Goal: Use online tool/utility: Utilize a website feature to perform a specific function

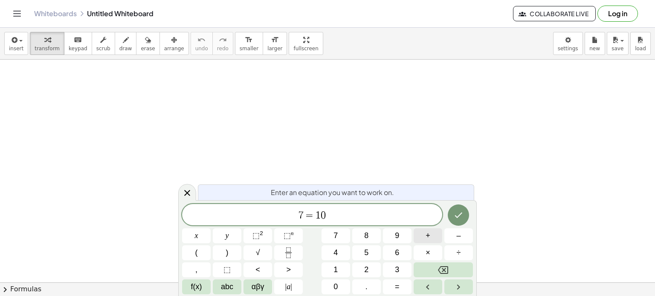
click at [432, 238] on button "+" at bounding box center [428, 236] width 29 height 15
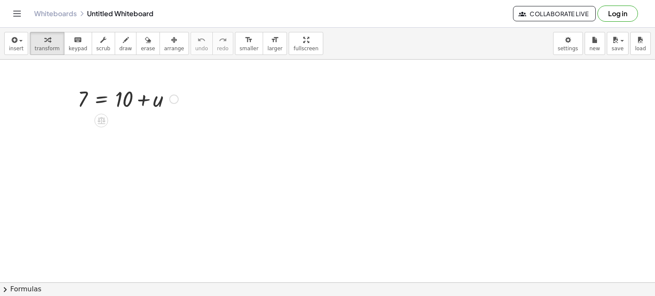
click at [113, 103] on div at bounding box center [127, 98] width 109 height 29
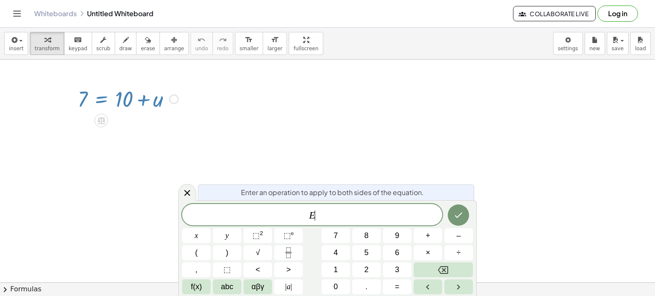
click at [109, 101] on div at bounding box center [127, 98] width 109 height 29
click at [148, 104] on div at bounding box center [127, 98] width 109 height 29
click at [145, 98] on div at bounding box center [127, 98] width 109 height 29
click at [193, 191] on div at bounding box center [187, 192] width 18 height 17
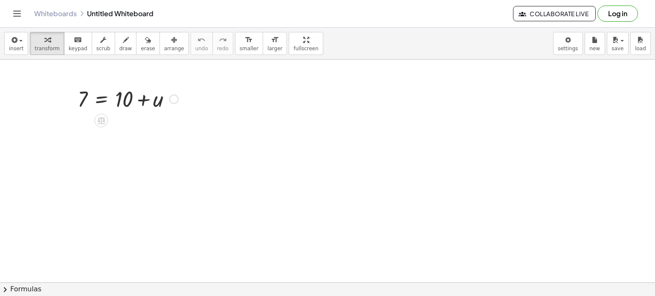
click at [172, 100] on div at bounding box center [173, 99] width 9 height 9
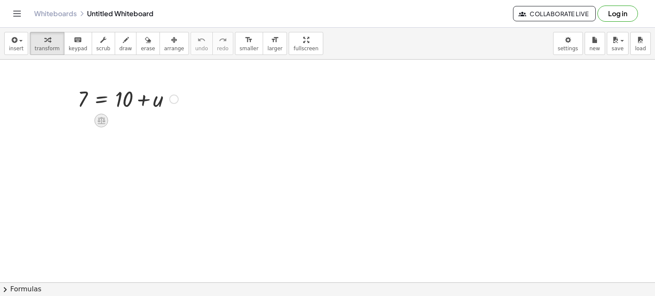
click at [101, 119] on icon at bounding box center [102, 120] width 8 height 7
click at [102, 114] on div at bounding box center [101, 121] width 14 height 14
click at [147, 101] on div at bounding box center [127, 98] width 109 height 29
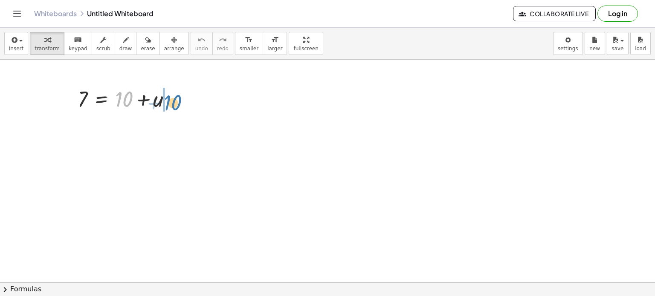
drag, startPoint x: 128, startPoint y: 95, endPoint x: 177, endPoint y: 98, distance: 48.7
click at [177, 98] on div at bounding box center [127, 98] width 109 height 29
drag, startPoint x: 158, startPoint y: 129, endPoint x: 127, endPoint y: 130, distance: 31.2
click at [127, 130] on div at bounding box center [127, 127] width 109 height 29
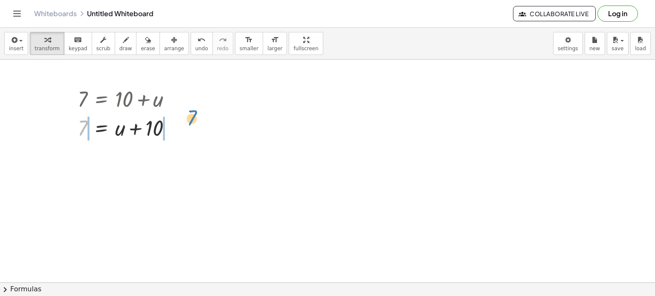
drag, startPoint x: 84, startPoint y: 130, endPoint x: 186, endPoint y: 126, distance: 102.4
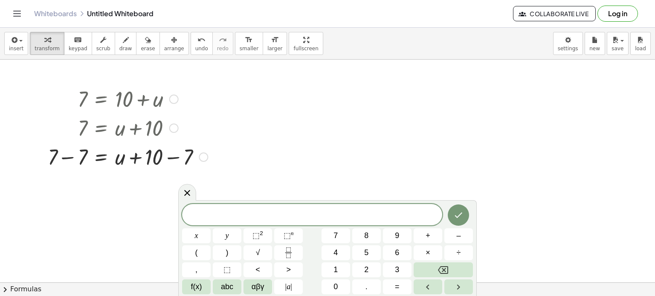
click at [140, 160] on div at bounding box center [127, 156] width 168 height 29
click at [158, 161] on div at bounding box center [127, 156] width 168 height 29
click at [161, 159] on div at bounding box center [127, 156] width 168 height 29
click at [171, 157] on div at bounding box center [127, 156] width 168 height 29
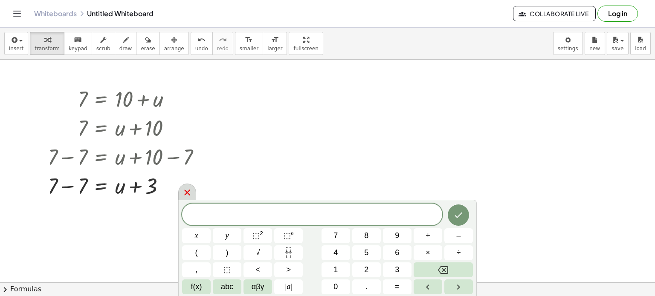
click at [193, 197] on div at bounding box center [187, 192] width 18 height 17
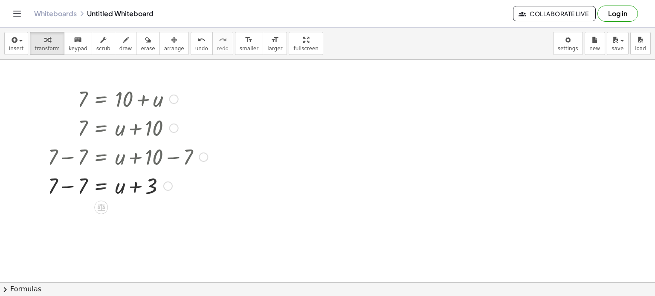
click at [138, 191] on div at bounding box center [127, 185] width 168 height 29
click at [72, 187] on div at bounding box center [127, 185] width 168 height 29
drag, startPoint x: 84, startPoint y: 184, endPoint x: 190, endPoint y: 189, distance: 105.9
click at [190, 189] on div at bounding box center [127, 185] width 168 height 29
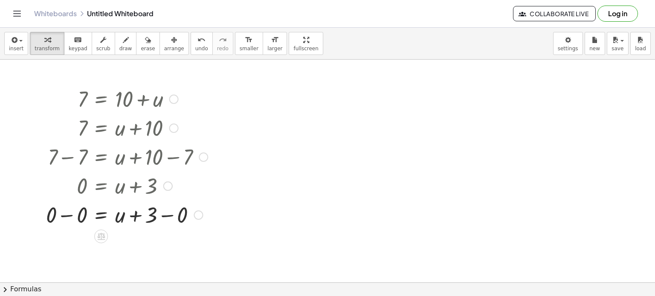
click at [73, 214] on div at bounding box center [127, 214] width 170 height 29
click at [101, 99] on div "7 = + 10 + u 7 = + u + 10 + 7 − 7 = + u + 10 − 7 + 7 − 7 = + u + 3 0 = + u + 3 …" at bounding box center [101, 99] width 0 height 0
click at [103, 249] on div at bounding box center [127, 243] width 170 height 29
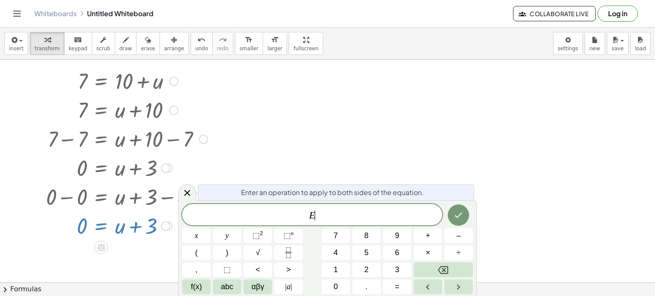
scroll to position [18, 0]
click at [191, 194] on icon at bounding box center [187, 193] width 10 height 10
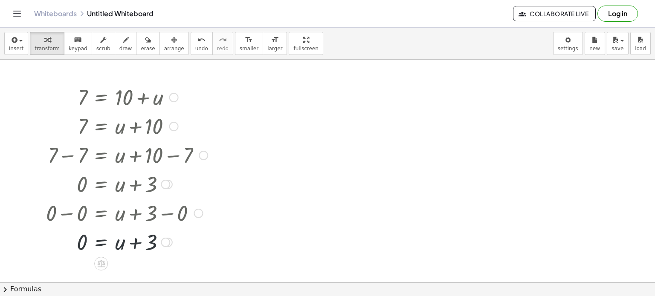
scroll to position [0, 0]
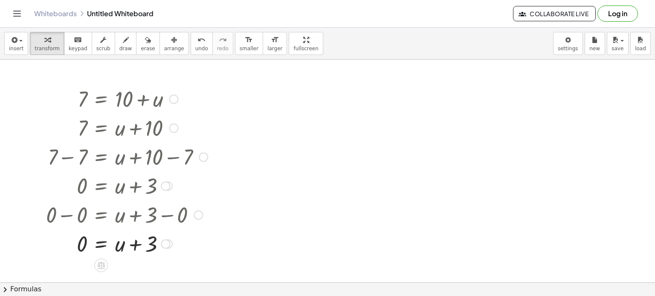
click at [141, 244] on div at bounding box center [127, 243] width 170 height 29
click at [162, 246] on div at bounding box center [165, 244] width 9 height 9
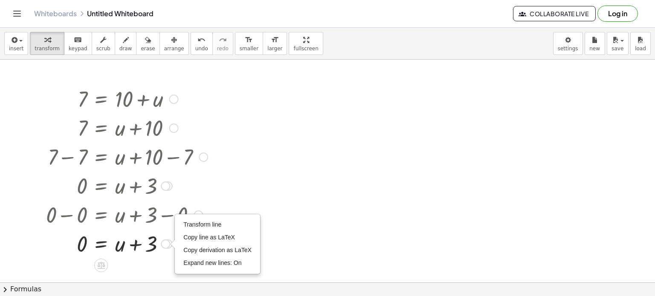
click at [130, 244] on div at bounding box center [127, 243] width 170 height 29
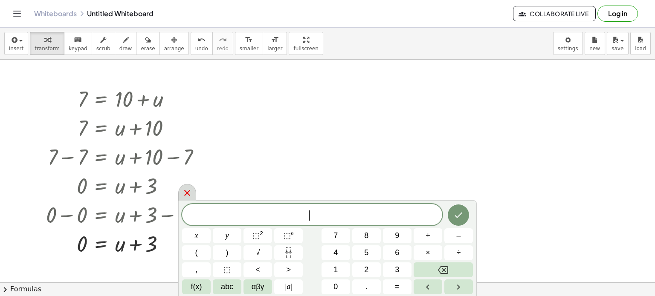
click at [190, 190] on icon at bounding box center [187, 193] width 10 height 10
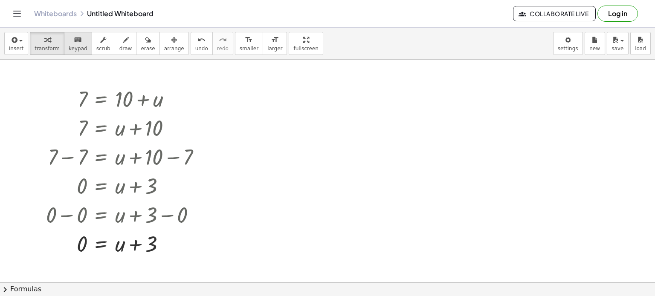
click at [69, 47] on span "keypad" at bounding box center [78, 49] width 19 height 6
click at [141, 47] on span "erase" at bounding box center [148, 49] width 14 height 6
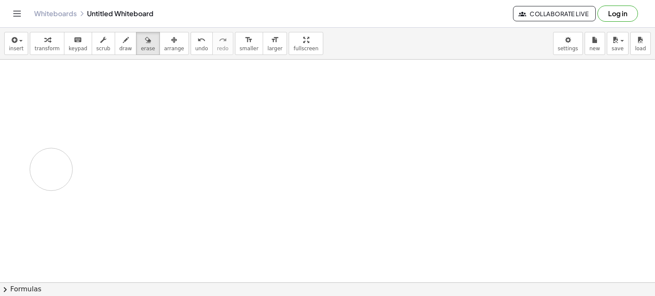
drag, startPoint x: 127, startPoint y: 100, endPoint x: 55, endPoint y: 182, distance: 109.4
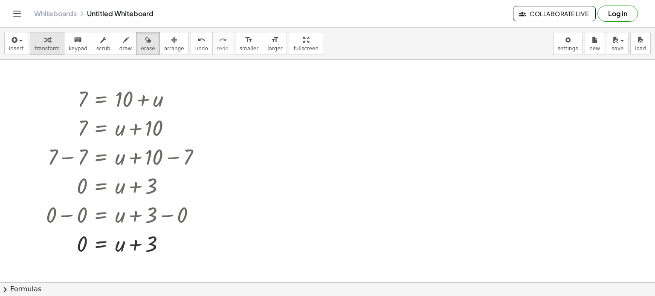
click at [42, 50] on span "transform" at bounding box center [47, 49] width 25 height 6
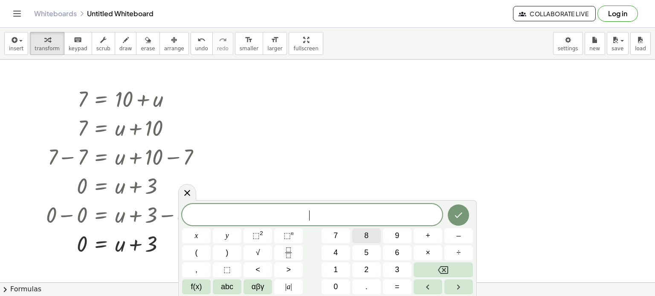
click at [362, 237] on button "8" at bounding box center [366, 236] width 29 height 15
click at [417, 256] on button "×" at bounding box center [428, 253] width 29 height 15
click at [376, 235] on button "8" at bounding box center [366, 236] width 29 height 15
click at [442, 269] on icon "Backspace" at bounding box center [443, 270] width 10 height 8
click at [362, 234] on button "8" at bounding box center [366, 236] width 29 height 15
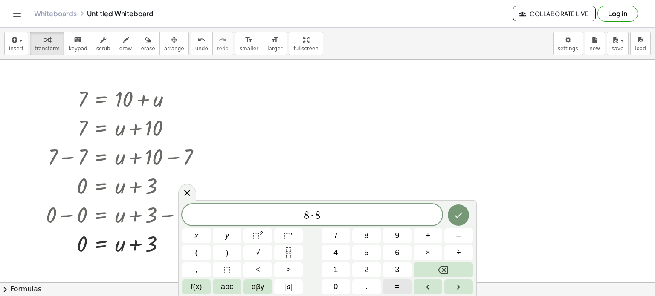
click at [393, 285] on button "=" at bounding box center [397, 287] width 29 height 15
click at [455, 217] on icon "Done" at bounding box center [458, 215] width 10 height 10
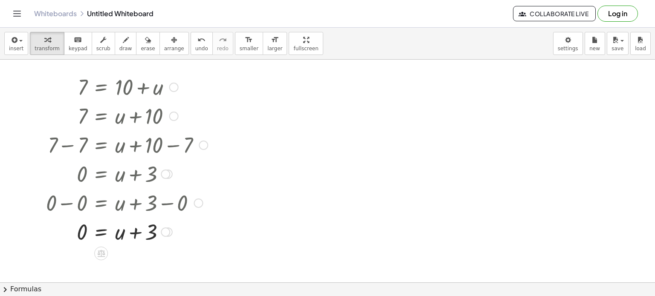
scroll to position [17, 0]
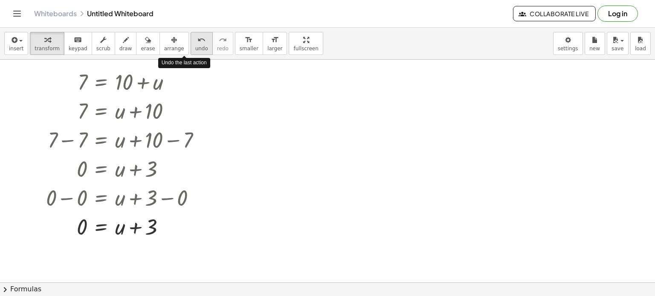
click at [195, 51] on span "undo" at bounding box center [201, 49] width 13 height 6
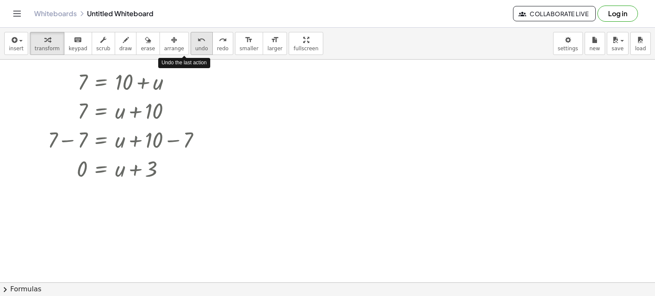
click at [195, 51] on span "undo" at bounding box center [201, 49] width 13 height 6
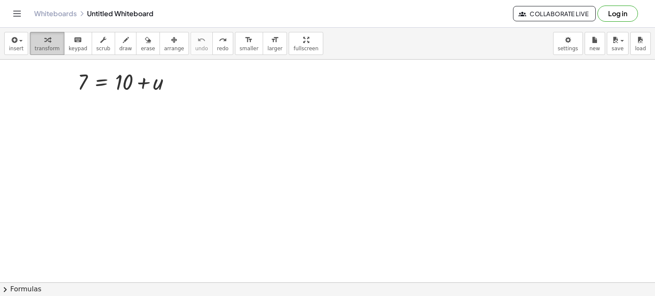
click at [44, 46] on span "transform" at bounding box center [47, 49] width 25 height 6
click at [199, 111] on div at bounding box center [327, 294] width 655 height 502
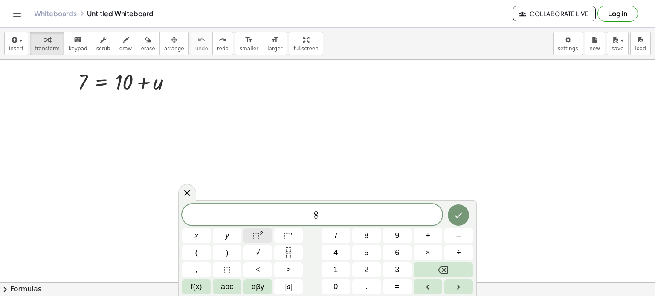
click at [261, 240] on span "⬚ 2" at bounding box center [257, 236] width 11 height 12
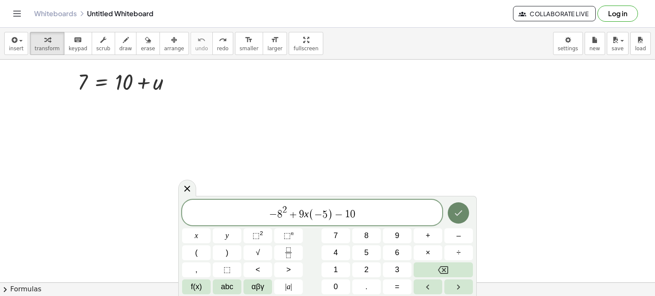
click at [458, 214] on icon "Done" at bounding box center [459, 214] width 8 height 6
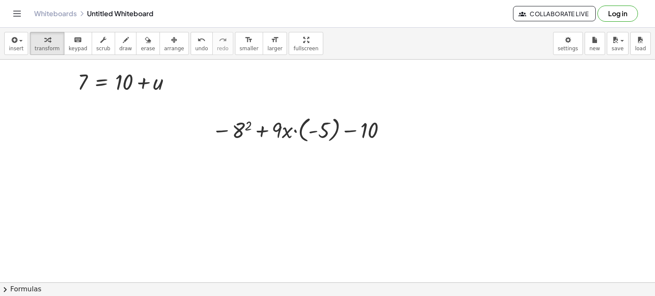
click at [390, 94] on div at bounding box center [327, 294] width 655 height 502
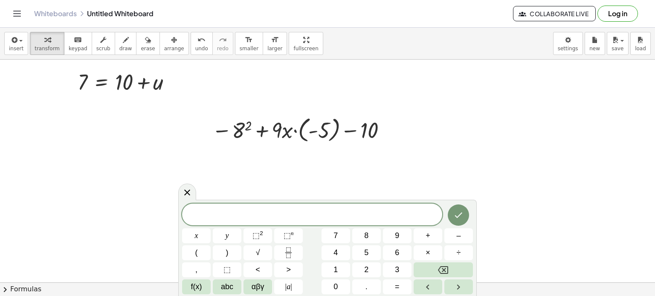
click at [188, 202] on div "x y ⬚ 2 ⬚ n 7 8 9 + – ( ) √ 4 5 6 × ÷ , ⬚ < > 1 2 3 f(x) abc αβγ | a | 0 . =" at bounding box center [327, 248] width 298 height 96
click at [187, 195] on icon at bounding box center [187, 193] width 10 height 10
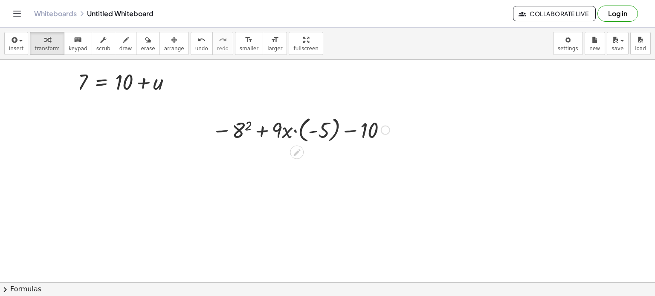
click at [251, 125] on div at bounding box center [301, 129] width 186 height 31
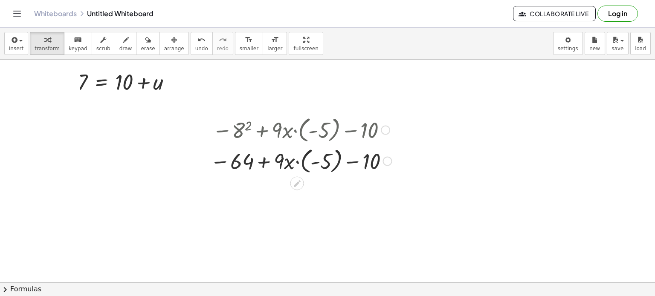
click at [289, 163] on div at bounding box center [301, 160] width 190 height 31
drag, startPoint x: 287, startPoint y: 161, endPoint x: 281, endPoint y: 162, distance: 5.7
drag, startPoint x: 281, startPoint y: 162, endPoint x: 265, endPoint y: 165, distance: 16.0
click at [265, 165] on div at bounding box center [301, 160] width 190 height 31
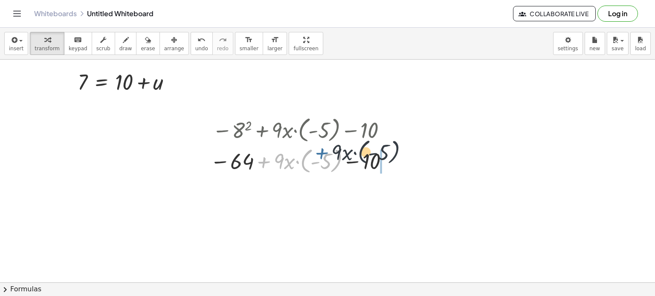
drag, startPoint x: 264, startPoint y: 163, endPoint x: 310, endPoint y: 69, distance: 105.1
click at [310, 69] on div "7 = + 10 + u − 8 2 + · 9 · x · ( - 5 ) − 10 + · 9 · x · ( - 5 ) − + · 9 · x · (…" at bounding box center [327, 294] width 655 height 502
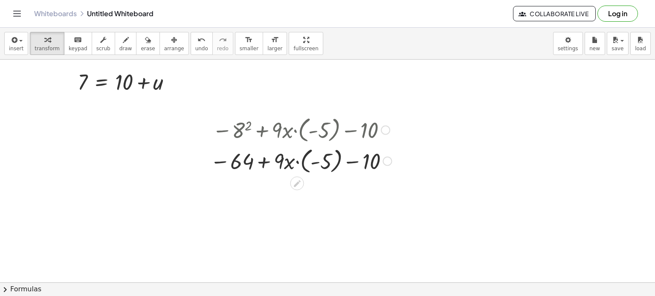
click at [296, 162] on div at bounding box center [301, 160] width 190 height 31
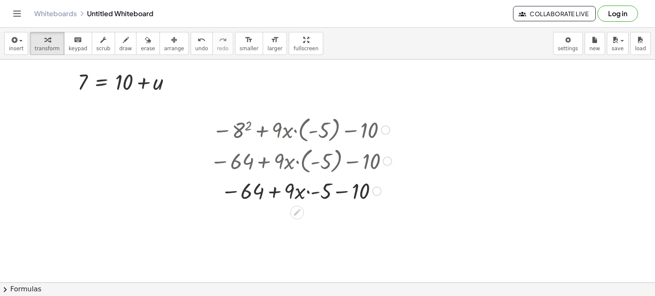
click at [315, 195] on div at bounding box center [301, 190] width 190 height 29
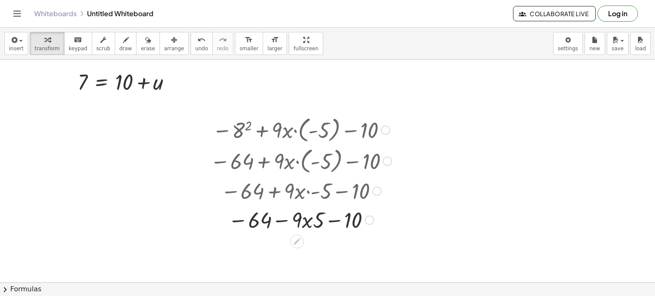
click at [339, 222] on div at bounding box center [301, 219] width 190 height 29
click at [283, 218] on div at bounding box center [301, 219] width 190 height 29
click at [301, 221] on div at bounding box center [301, 219] width 190 height 29
click at [296, 242] on icon at bounding box center [297, 241] width 7 height 7
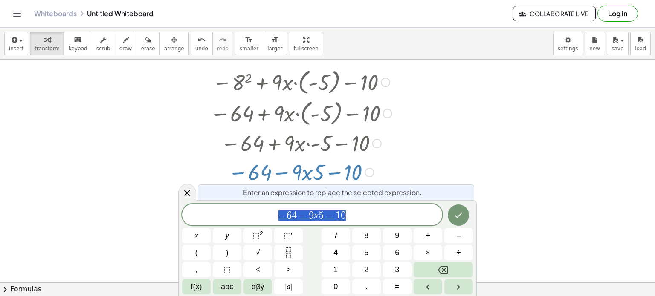
scroll to position [65, 0]
click at [179, 186] on div at bounding box center [327, 246] width 655 height 502
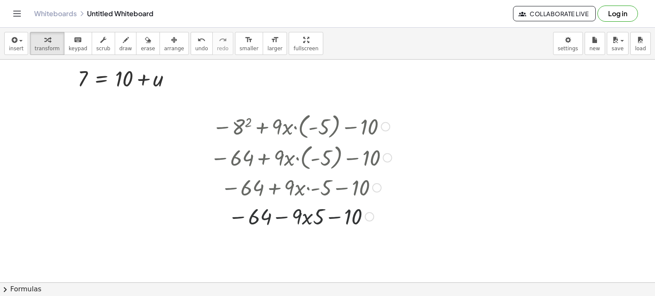
scroll to position [17, 0]
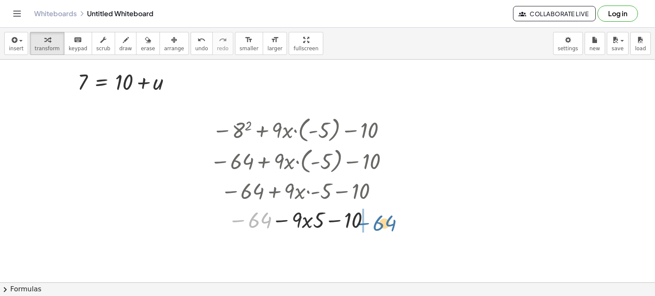
drag, startPoint x: 259, startPoint y: 221, endPoint x: 385, endPoint y: 223, distance: 126.2
click at [385, 223] on div at bounding box center [301, 219] width 190 height 29
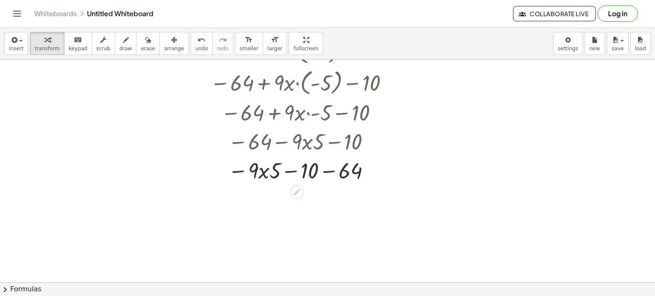
scroll to position [96, 0]
drag, startPoint x: 351, startPoint y: 172, endPoint x: 232, endPoint y: 165, distance: 118.7
click at [232, 165] on div at bounding box center [301, 169] width 190 height 29
click at [286, 174] on div at bounding box center [301, 169] width 190 height 29
click at [309, 172] on div at bounding box center [301, 169] width 190 height 29
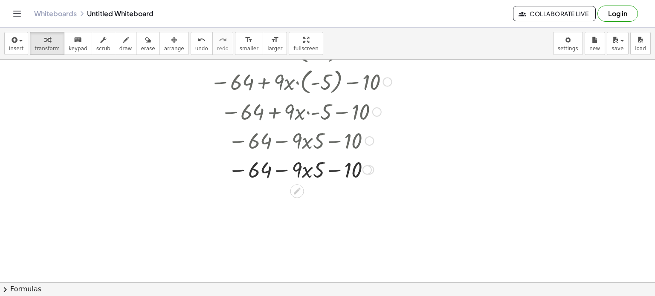
click at [306, 172] on div at bounding box center [301, 169] width 190 height 29
drag, startPoint x: 307, startPoint y: 168, endPoint x: 301, endPoint y: 179, distance: 13.3
click at [301, 179] on div at bounding box center [301, 169] width 190 height 29
drag, startPoint x: 308, startPoint y: 169, endPoint x: 377, endPoint y: 171, distance: 69.1
click at [377, 171] on div at bounding box center [301, 169] width 190 height 29
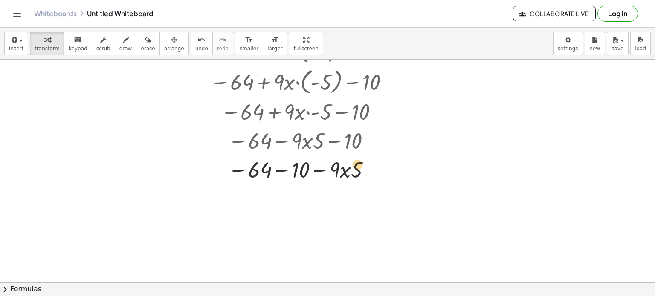
drag, startPoint x: 352, startPoint y: 168, endPoint x: 358, endPoint y: 163, distance: 8.1
click at [358, 163] on div at bounding box center [301, 169] width 190 height 29
click at [280, 168] on div at bounding box center [301, 169] width 190 height 29
click at [299, 172] on div at bounding box center [301, 169] width 230 height 29
click at [297, 199] on div at bounding box center [301, 198] width 190 height 29
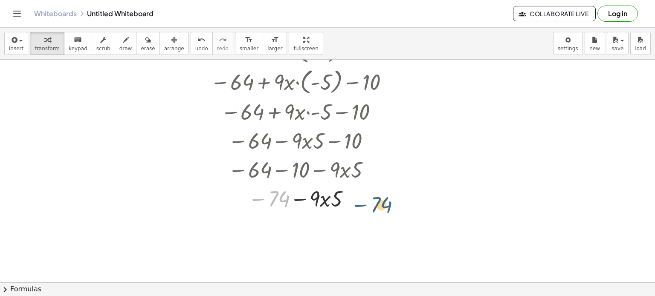
drag, startPoint x: 254, startPoint y: 199, endPoint x: 362, endPoint y: 203, distance: 108.4
click at [362, 203] on div at bounding box center [301, 198] width 190 height 29
drag, startPoint x: 307, startPoint y: 200, endPoint x: 258, endPoint y: 201, distance: 48.6
click at [258, 201] on div at bounding box center [301, 198] width 190 height 29
click at [297, 51] on div "− 8 2 + · 9 · x · ( - 5 ) − 10 − 64 + · 9 · x · ( - 5 ) − 10 − 64 + · 9 · x · -…" at bounding box center [297, 51] width 0 height 0
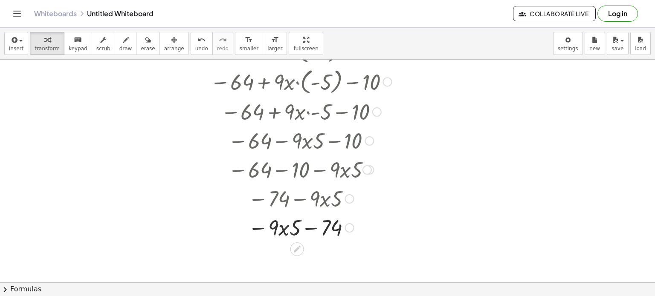
click at [318, 233] on div at bounding box center [301, 227] width 190 height 29
click at [195, 43] on div "undo" at bounding box center [201, 40] width 13 height 10
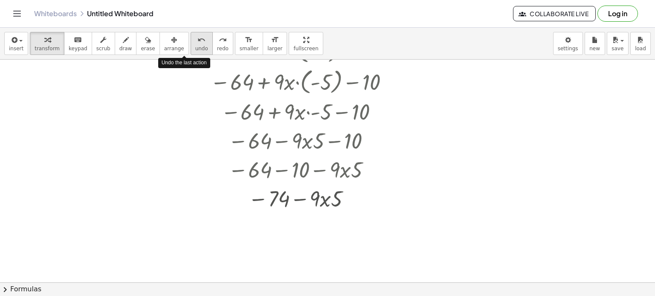
click at [195, 43] on div "undo" at bounding box center [201, 40] width 13 height 10
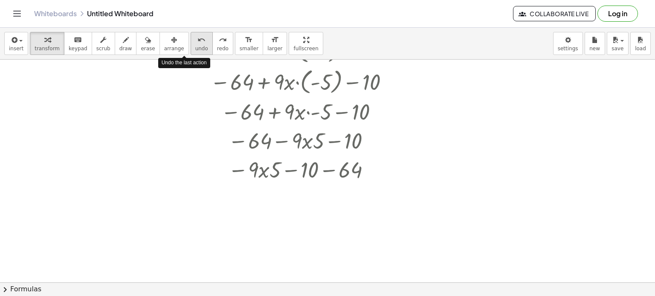
click at [195, 43] on div "undo" at bounding box center [201, 40] width 13 height 10
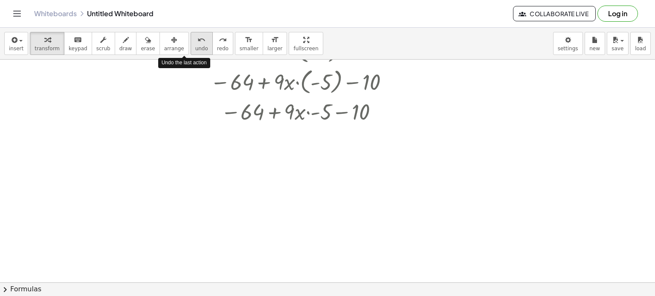
click at [195, 43] on div "undo" at bounding box center [201, 40] width 13 height 10
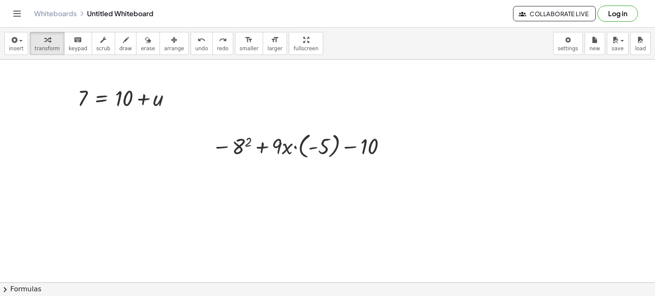
scroll to position [0, 0]
click at [268, 150] on div at bounding box center [301, 146] width 186 height 31
click at [284, 148] on div at bounding box center [301, 146] width 186 height 31
click at [259, 143] on div at bounding box center [301, 146] width 186 height 31
click at [290, 145] on div at bounding box center [301, 146] width 186 height 31
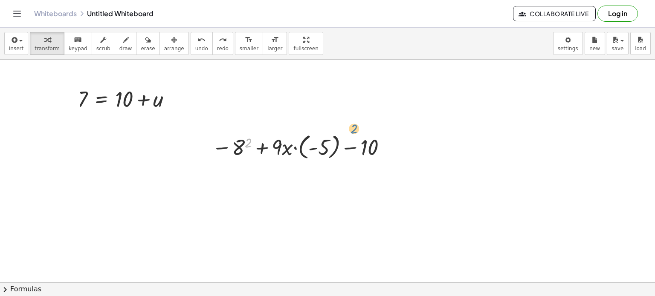
drag, startPoint x: 247, startPoint y: 149, endPoint x: 382, endPoint y: 131, distance: 136.0
click at [382, 131] on div at bounding box center [301, 146] width 186 height 31
drag, startPoint x: 239, startPoint y: 147, endPoint x: 405, endPoint y: 145, distance: 165.4
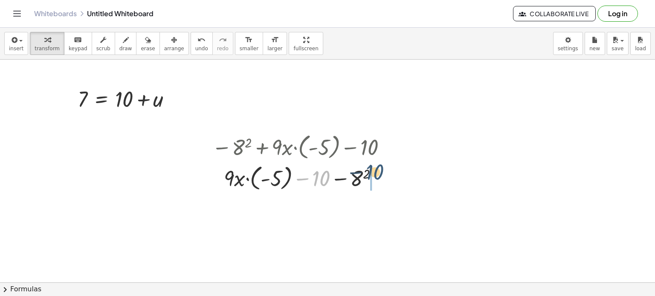
drag, startPoint x: 318, startPoint y: 173, endPoint x: 377, endPoint y: 167, distance: 59.2
click at [377, 167] on div at bounding box center [301, 177] width 186 height 31
drag, startPoint x: 274, startPoint y: 177, endPoint x: 282, endPoint y: 184, distance: 10.3
click at [282, 184] on div at bounding box center [301, 177] width 186 height 31
click at [191, 50] on button "undo undo" at bounding box center [202, 43] width 22 height 23
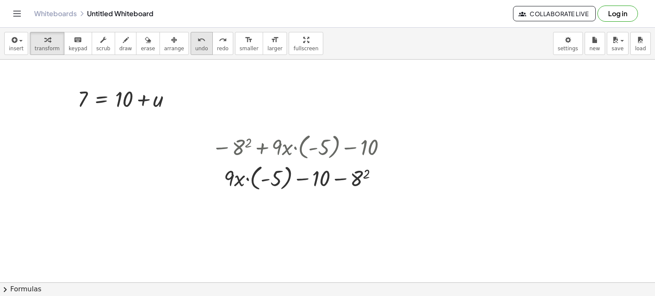
click at [191, 35] on button "undo undo" at bounding box center [202, 43] width 22 height 23
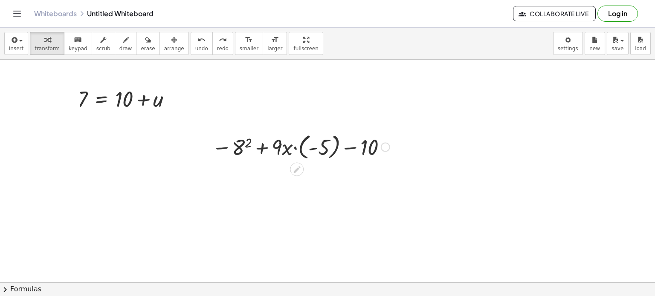
click at [249, 148] on div at bounding box center [301, 146] width 186 height 31
click at [260, 148] on div at bounding box center [301, 146] width 190 height 31
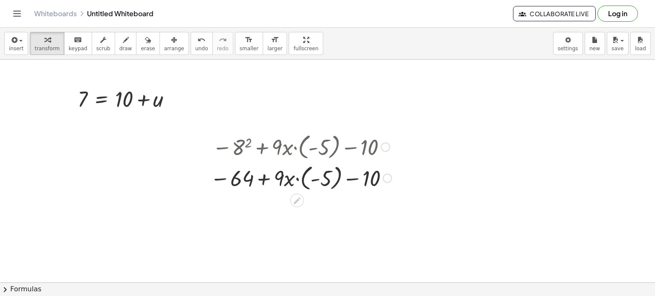
click at [272, 182] on div at bounding box center [301, 177] width 190 height 31
drag, startPoint x: 286, startPoint y: 182, endPoint x: 259, endPoint y: 181, distance: 26.9
drag, startPoint x: 259, startPoint y: 181, endPoint x: 241, endPoint y: 180, distance: 17.9
click at [241, 180] on div at bounding box center [301, 177] width 190 height 31
click at [383, 182] on div at bounding box center [301, 177] width 190 height 31
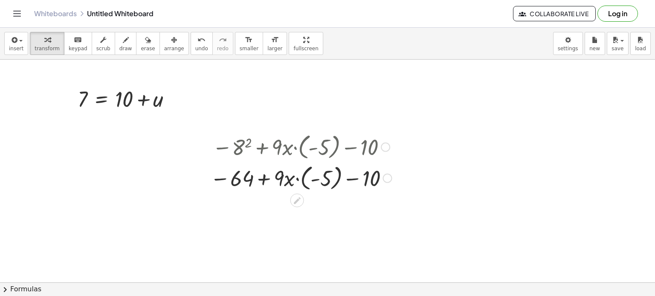
click at [362, 184] on div at bounding box center [301, 177] width 190 height 31
click at [355, 180] on div at bounding box center [301, 177] width 190 height 31
click at [323, 177] on div at bounding box center [301, 177] width 190 height 31
click at [296, 179] on div at bounding box center [301, 177] width 186 height 29
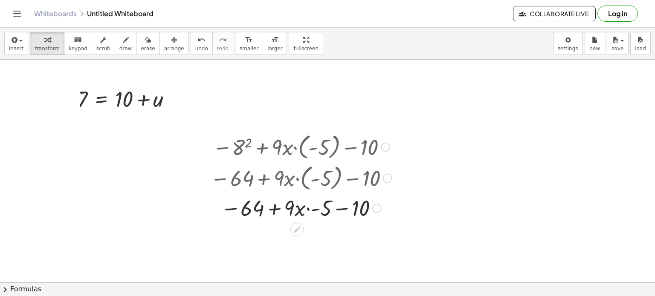
click at [324, 211] on div at bounding box center [301, 207] width 190 height 29
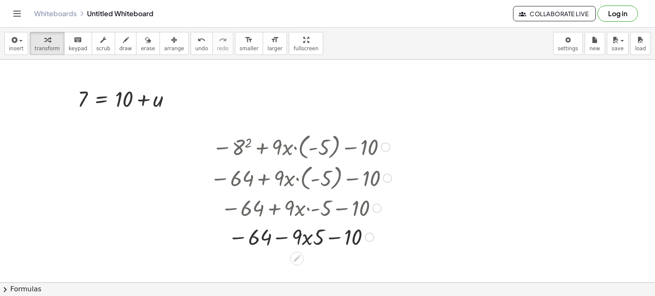
click at [322, 239] on div at bounding box center [301, 236] width 190 height 29
drag, startPoint x: 331, startPoint y: 240, endPoint x: 285, endPoint y: 235, distance: 46.3
click at [285, 235] on div at bounding box center [301, 236] width 190 height 29
drag, startPoint x: 298, startPoint y: 234, endPoint x: 312, endPoint y: 239, distance: 14.3
drag, startPoint x: 312, startPoint y: 239, endPoint x: 339, endPoint y: 238, distance: 26.9
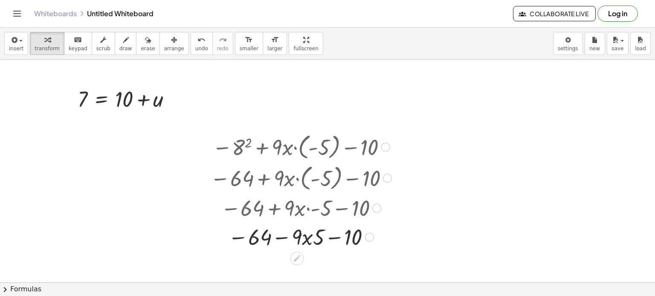
click at [339, 238] on div at bounding box center [301, 236] width 190 height 29
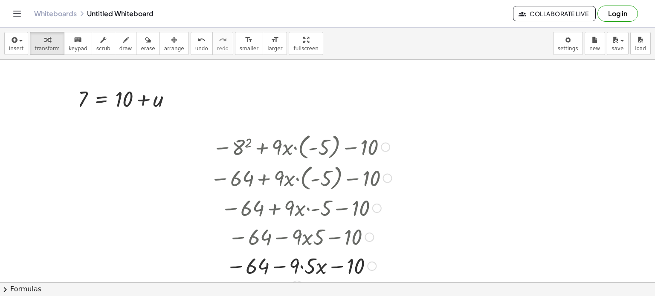
click at [324, 241] on div at bounding box center [300, 236] width 185 height 29
drag, startPoint x: 324, startPoint y: 269, endPoint x: 292, endPoint y: 263, distance: 32.0
drag, startPoint x: 292, startPoint y: 263, endPoint x: 324, endPoint y: 266, distance: 32.5
click at [324, 266] on div at bounding box center [301, 265] width 190 height 29
drag, startPoint x: 324, startPoint y: 266, endPoint x: 308, endPoint y: 267, distance: 15.8
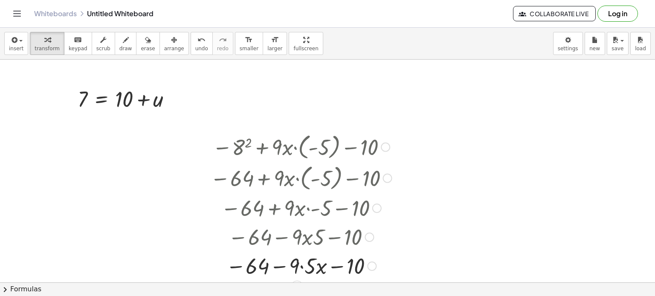
drag, startPoint x: 308, startPoint y: 267, endPoint x: 319, endPoint y: 272, distance: 11.8
drag, startPoint x: 319, startPoint y: 272, endPoint x: 305, endPoint y: 269, distance: 14.5
drag, startPoint x: 305, startPoint y: 269, endPoint x: 328, endPoint y: 281, distance: 25.9
drag, startPoint x: 328, startPoint y: 281, endPoint x: 299, endPoint y: 251, distance: 41.9
click at [299, 251] on div at bounding box center [301, 265] width 190 height 29
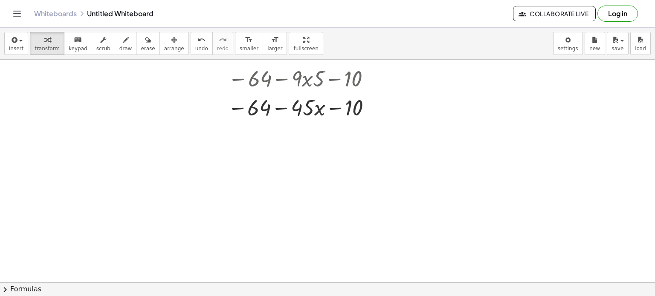
scroll to position [160, 0]
drag, startPoint x: 320, startPoint y: 105, endPoint x: 304, endPoint y: 104, distance: 15.8
click at [304, 104] on div at bounding box center [301, 105] width 190 height 29
click at [329, 155] on div at bounding box center [327, 150] width 655 height 502
click at [301, 106] on div at bounding box center [301, 105] width 190 height 29
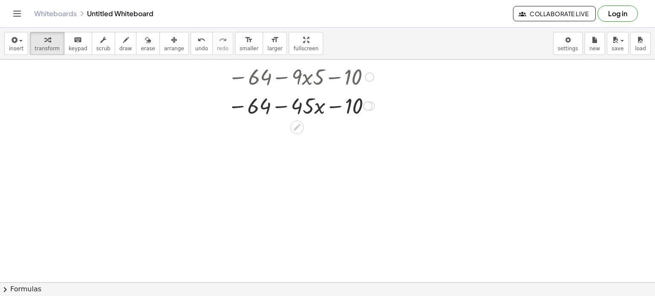
click at [302, 106] on div at bounding box center [301, 105] width 190 height 29
click at [280, 106] on div at bounding box center [301, 105] width 190 height 29
click at [295, 128] on icon at bounding box center [297, 127] width 7 height 7
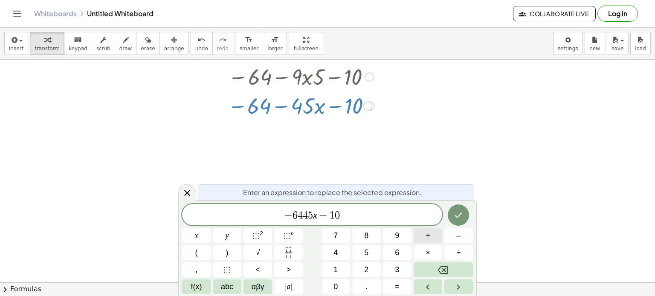
click at [437, 233] on button "+" at bounding box center [428, 236] width 29 height 15
click at [460, 217] on icon "Done" at bounding box center [458, 215] width 10 height 10
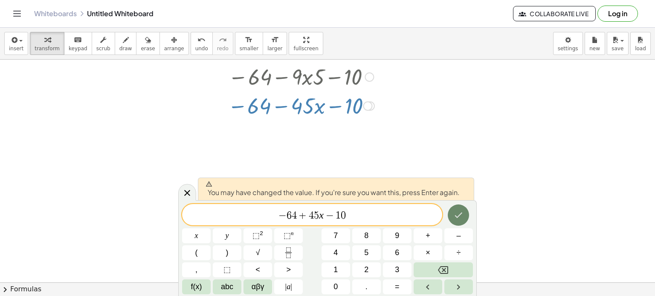
click at [460, 216] on icon "Done" at bounding box center [458, 215] width 10 height 10
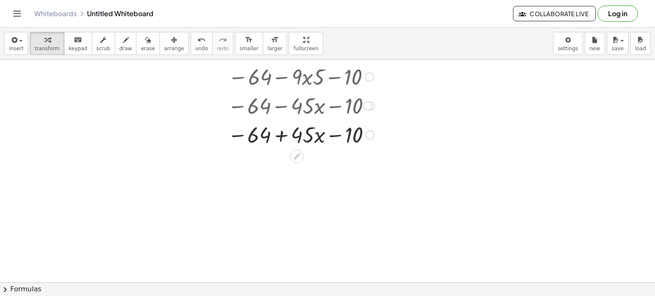
click at [280, 141] on div at bounding box center [301, 134] width 190 height 29
click at [323, 135] on div at bounding box center [301, 134] width 190 height 29
click at [330, 134] on div at bounding box center [301, 134] width 190 height 29
click at [365, 133] on div at bounding box center [301, 134] width 190 height 29
click at [309, 133] on div at bounding box center [301, 134] width 190 height 29
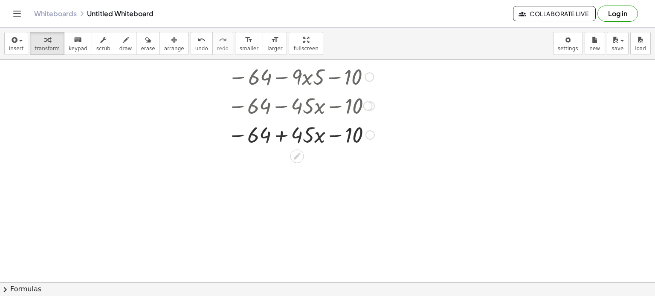
click at [242, 136] on div at bounding box center [301, 134] width 190 height 29
click at [230, 133] on div at bounding box center [301, 134] width 190 height 29
click at [332, 142] on div at bounding box center [301, 134] width 190 height 29
click at [281, 136] on div at bounding box center [301, 134] width 190 height 29
click at [317, 133] on div at bounding box center [301, 134] width 190 height 29
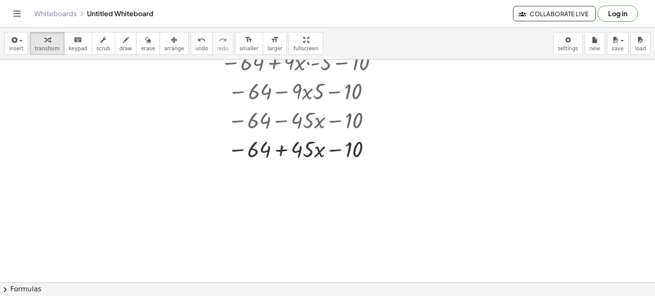
scroll to position [142, 0]
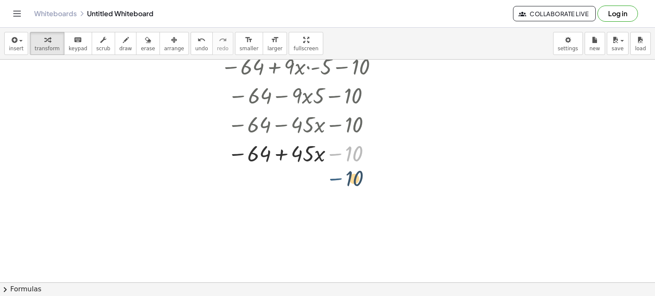
drag, startPoint x: 326, startPoint y: 156, endPoint x: 327, endPoint y: 180, distance: 24.7
click at [327, 180] on div "7 = + 10 + u − 8 2 + · 9 · x · ( - 5 ) − 10 − 64 + · 9 · x · ( - 5 ) − 10 − 64 …" at bounding box center [327, 169] width 655 height 502
drag, startPoint x: 345, startPoint y: 150, endPoint x: 226, endPoint y: 151, distance: 118.5
click at [226, 151] on div at bounding box center [301, 153] width 190 height 29
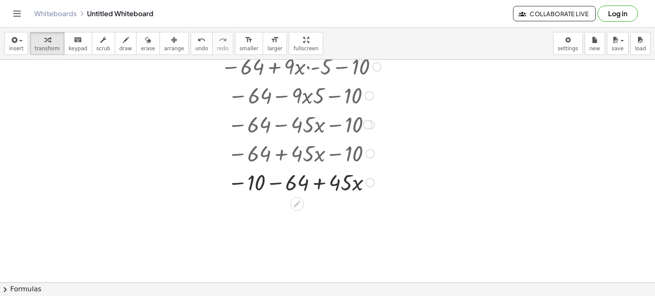
click at [278, 154] on div at bounding box center [301, 153] width 190 height 29
click at [281, 190] on div at bounding box center [301, 182] width 190 height 29
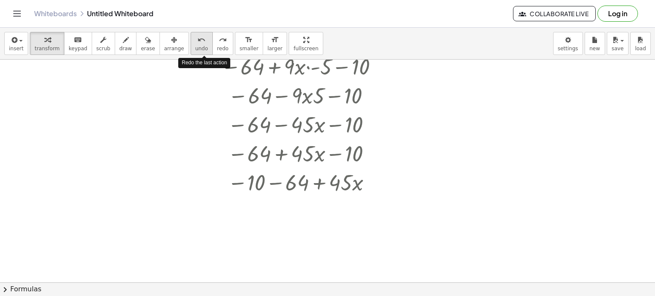
click at [194, 46] on button "undo undo" at bounding box center [202, 43] width 22 height 23
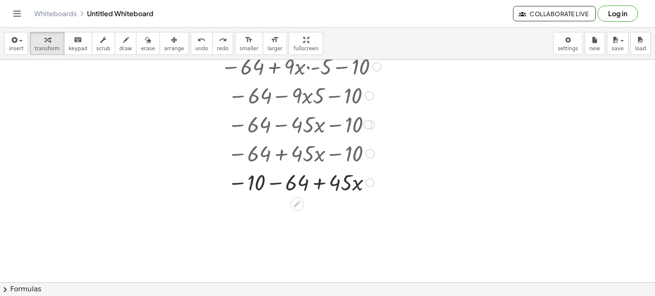
click at [323, 182] on div at bounding box center [301, 182] width 230 height 29
drag, startPoint x: 254, startPoint y: 179, endPoint x: 375, endPoint y: 184, distance: 121.2
click at [375, 184] on div at bounding box center [301, 182] width 230 height 29
click at [318, 232] on div at bounding box center [327, 169] width 655 height 502
click at [282, 184] on div at bounding box center [301, 182] width 230 height 29
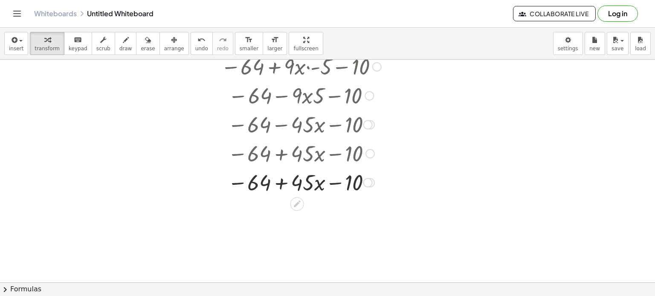
click at [326, 180] on div at bounding box center [301, 182] width 230 height 29
click at [281, 193] on div at bounding box center [301, 182] width 230 height 29
click at [281, 189] on div at bounding box center [301, 182] width 230 height 29
click at [289, 188] on div at bounding box center [301, 182] width 230 height 29
click at [293, 200] on icon at bounding box center [296, 204] width 9 height 9
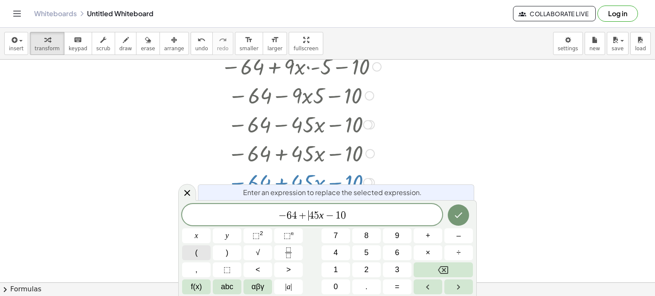
click at [209, 253] on button "(" at bounding box center [196, 253] width 29 height 15
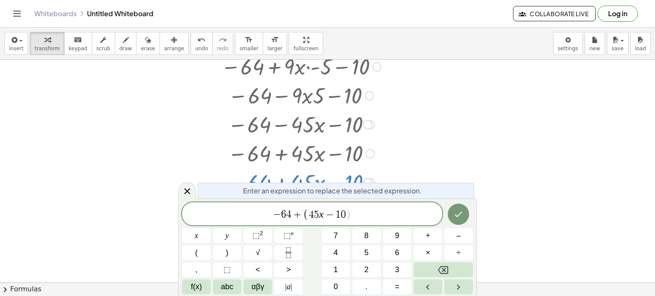
click at [323, 212] on span "​ 4 5 x − 1 0" at bounding box center [327, 215] width 37 height 10
click at [235, 246] on button ")" at bounding box center [227, 253] width 29 height 15
click at [211, 229] on div at bounding box center [196, 236] width 29 height 15
click at [455, 213] on icon "Done" at bounding box center [458, 214] width 10 height 10
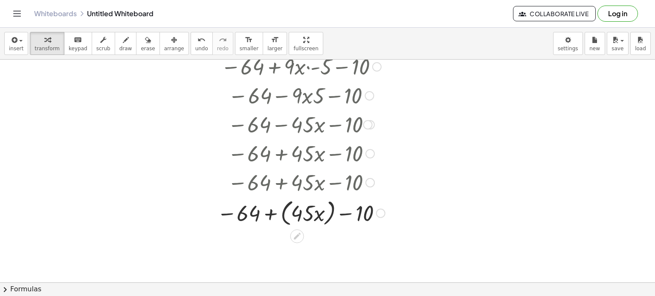
click at [278, 213] on div at bounding box center [301, 213] width 190 height 32
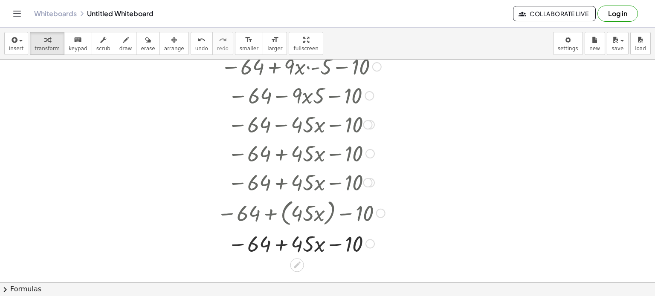
click at [327, 245] on div at bounding box center [301, 243] width 190 height 29
click at [281, 248] on div at bounding box center [301, 243] width 190 height 29
click at [197, 41] on icon "undo" at bounding box center [201, 40] width 8 height 10
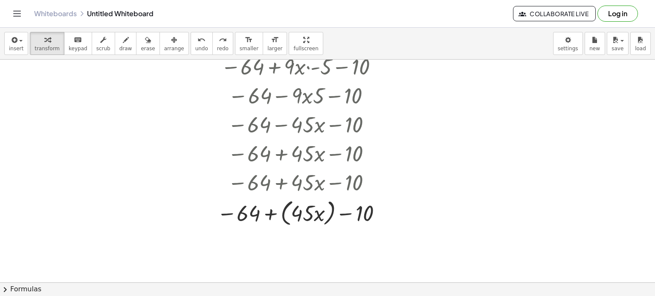
click at [247, 248] on div at bounding box center [327, 169] width 655 height 502
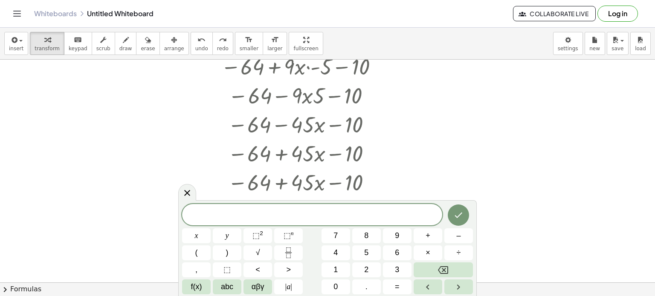
click at [183, 148] on div at bounding box center [327, 169] width 655 height 502
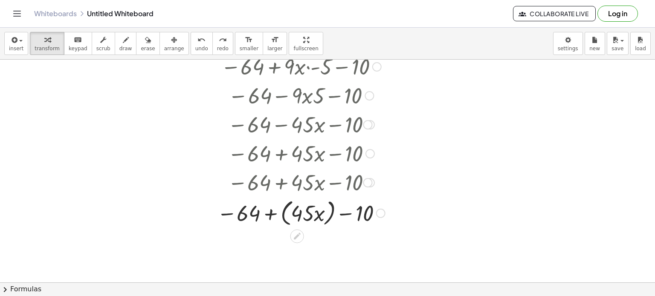
click at [301, 213] on div at bounding box center [300, 213] width 211 height 32
click at [275, 217] on div at bounding box center [300, 213] width 211 height 32
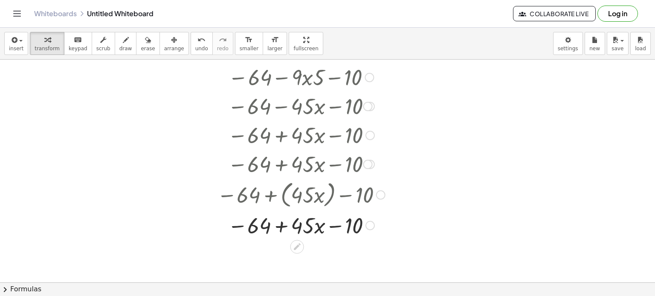
scroll to position [160, 0]
click at [278, 229] on div at bounding box center [301, 224] width 190 height 29
click at [280, 225] on div at bounding box center [301, 224] width 190 height 29
click at [329, 221] on div at bounding box center [301, 224] width 190 height 29
click at [338, 224] on div at bounding box center [301, 224] width 190 height 29
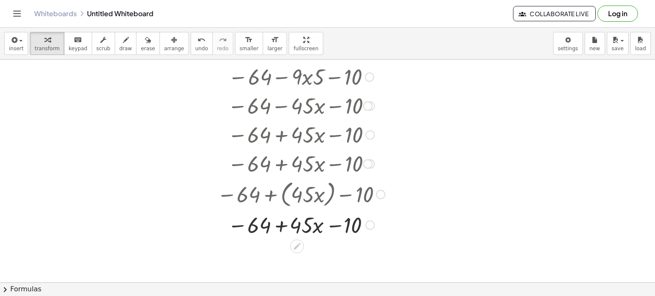
click at [348, 225] on div at bounding box center [301, 224] width 190 height 29
click at [271, 228] on div at bounding box center [301, 224] width 190 height 29
click at [275, 228] on div at bounding box center [301, 224] width 190 height 29
click at [237, 226] on div at bounding box center [301, 224] width 190 height 29
click at [237, 224] on div at bounding box center [301, 224] width 190 height 29
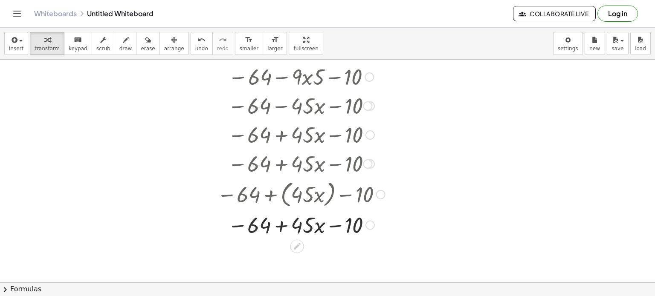
click at [273, 226] on div at bounding box center [301, 224] width 190 height 29
click at [306, 226] on div at bounding box center [301, 224] width 190 height 29
click at [280, 226] on div at bounding box center [301, 224] width 190 height 29
click at [296, 246] on icon at bounding box center [297, 246] width 7 height 7
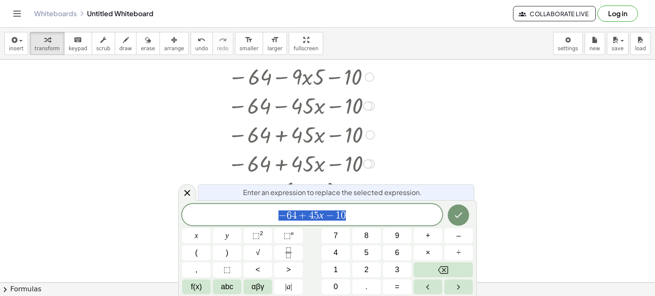
click at [353, 217] on span "− 6 4 + 4 5 x − 1 0" at bounding box center [312, 216] width 260 height 12
click at [405, 286] on button "=" at bounding box center [397, 287] width 29 height 15
click at [455, 232] on button "–" at bounding box center [458, 236] width 29 height 15
click at [333, 266] on span "1" at bounding box center [335, 270] width 4 height 12
click at [337, 283] on span "0" at bounding box center [335, 287] width 4 height 12
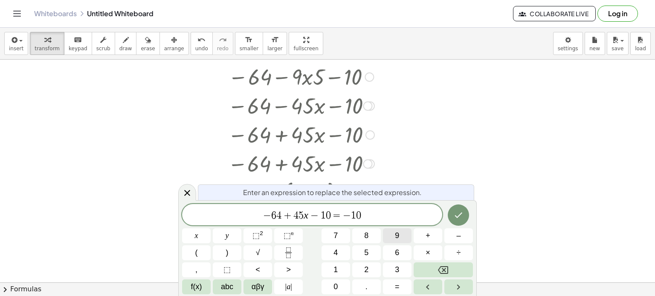
click at [396, 241] on span "9" at bounding box center [397, 236] width 4 height 12
click at [452, 214] on button "Done" at bounding box center [458, 215] width 21 height 21
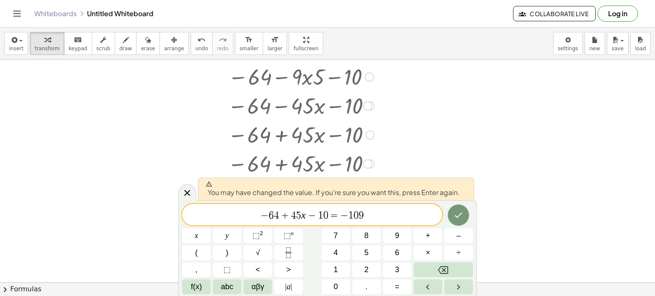
click at [460, 158] on div at bounding box center [327, 150] width 655 height 502
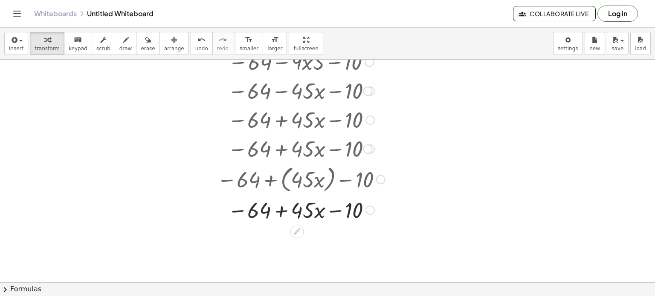
scroll to position [176, 0]
drag, startPoint x: 345, startPoint y: 209, endPoint x: 338, endPoint y: 206, distance: 7.8
click at [338, 206] on div at bounding box center [301, 208] width 190 height 29
click at [258, 209] on div at bounding box center [301, 208] width 190 height 29
click at [296, 209] on div at bounding box center [301, 208] width 190 height 29
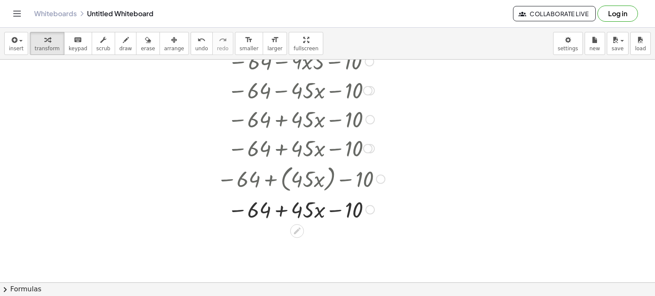
click at [296, 229] on icon at bounding box center [296, 231] width 9 height 9
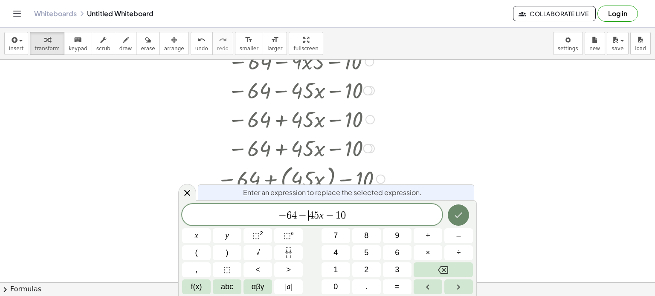
click at [454, 218] on icon "Done" at bounding box center [458, 215] width 10 height 10
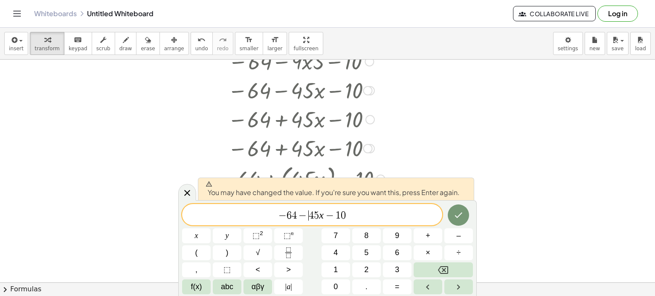
click at [323, 215] on span "− 6 4 − ​ 4 5 x − 1 0" at bounding box center [312, 216] width 260 height 12
click at [457, 211] on icon "Done" at bounding box center [458, 215] width 10 height 10
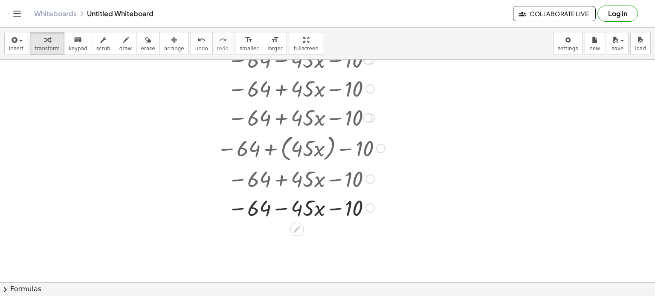
scroll to position [211, 0]
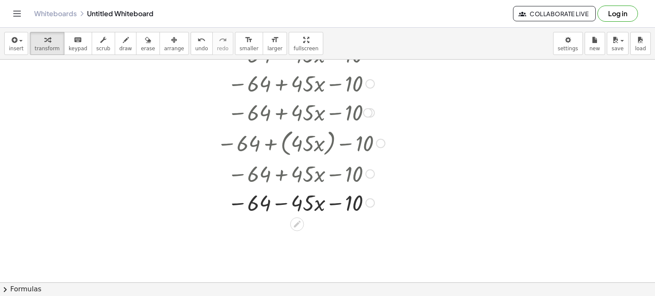
click at [285, 206] on div at bounding box center [301, 202] width 190 height 29
click at [284, 200] on div at bounding box center [301, 202] width 190 height 29
click at [305, 199] on div at bounding box center [301, 202] width 190 height 29
click at [284, 200] on div at bounding box center [301, 202] width 190 height 29
drag, startPoint x: 257, startPoint y: 207, endPoint x: 331, endPoint y: 206, distance: 73.8
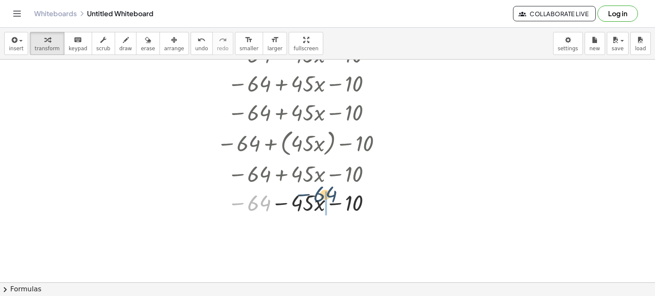
click at [331, 206] on div at bounding box center [301, 202] width 190 height 29
click at [295, 205] on div at bounding box center [301, 202] width 190 height 29
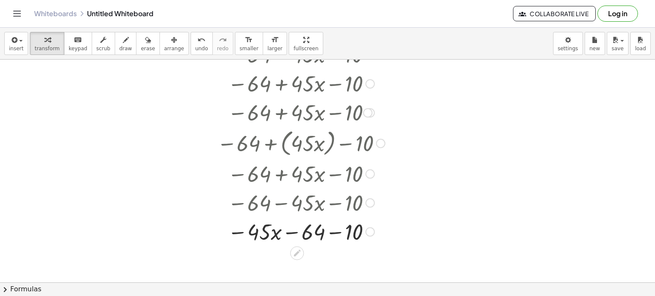
click at [292, 232] on div at bounding box center [301, 231] width 190 height 29
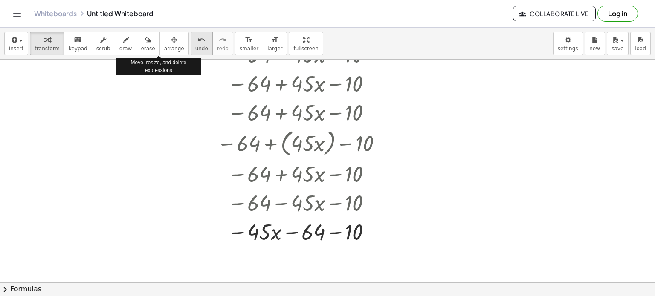
click at [195, 46] on span "undo" at bounding box center [201, 49] width 13 height 6
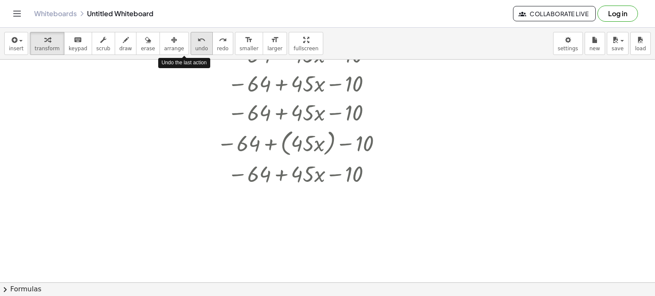
click at [195, 46] on span "undo" at bounding box center [201, 49] width 13 height 6
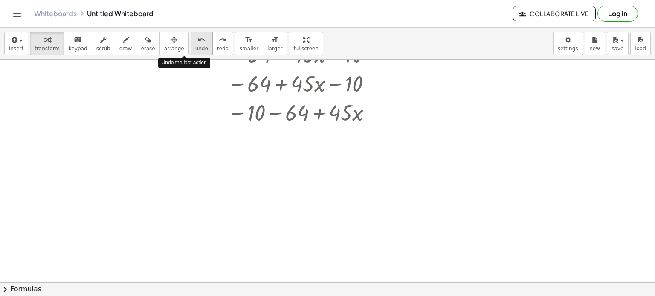
click at [195, 46] on span "undo" at bounding box center [201, 49] width 13 height 6
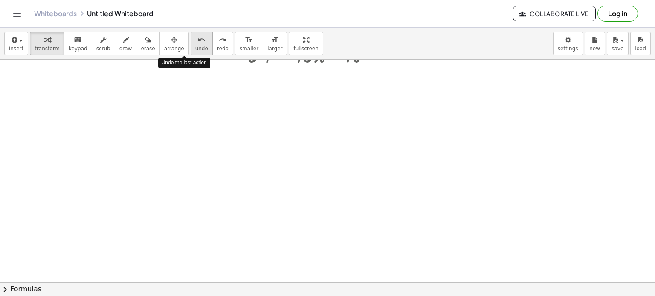
click at [195, 46] on span "undo" at bounding box center [201, 49] width 13 height 6
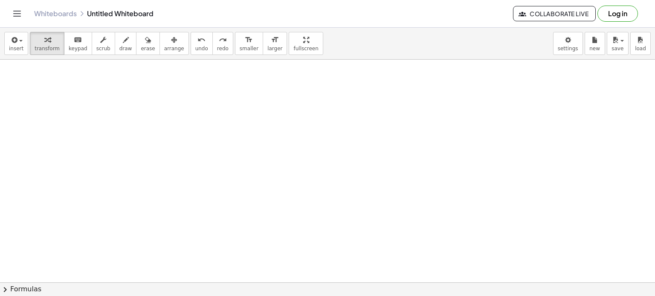
click at [255, 96] on div at bounding box center [327, 99] width 655 height 502
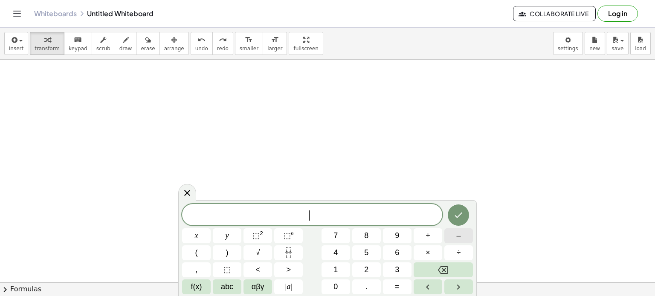
click at [457, 234] on span "–" at bounding box center [458, 236] width 4 height 12
click at [394, 270] on button "3" at bounding box center [397, 270] width 29 height 15
click at [260, 233] on sup "2" at bounding box center [261, 233] width 3 height 6
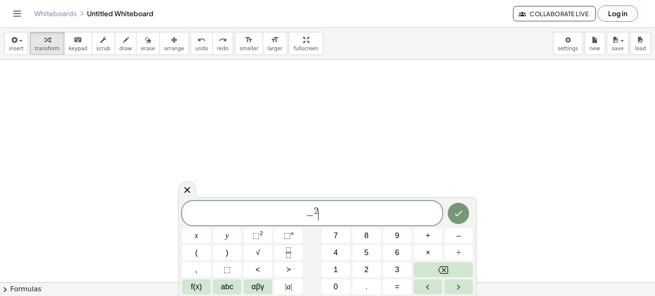
click at [315, 219] on span "− 2 ​" at bounding box center [312, 213] width 260 height 15
click at [315, 219] on span "− ​ 2" at bounding box center [312, 213] width 260 height 15
click at [319, 218] on span "− ​ 2" at bounding box center [312, 213] width 260 height 15
click at [388, 270] on button "3" at bounding box center [397, 270] width 29 height 15
click at [260, 234] on sup "2" at bounding box center [261, 233] width 3 height 6
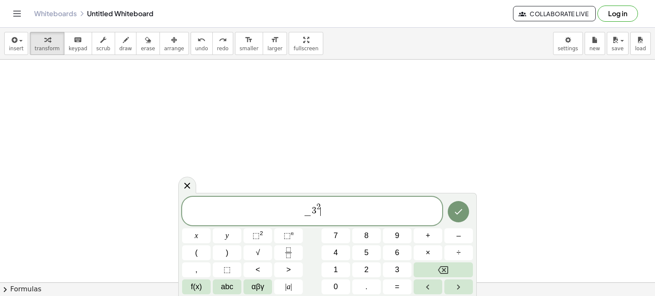
click at [311, 215] on span "− 3 2 ​" at bounding box center [312, 212] width 260 height 20
click at [303, 212] on span "​ 3 2" at bounding box center [312, 212] width 260 height 20
click at [305, 209] on span "​ 3 2" at bounding box center [312, 212] width 260 height 20
click at [313, 213] on span "3 ​ 2" at bounding box center [311, 209] width 9 height 13
click at [313, 213] on span "2" at bounding box center [312, 211] width 5 height 9
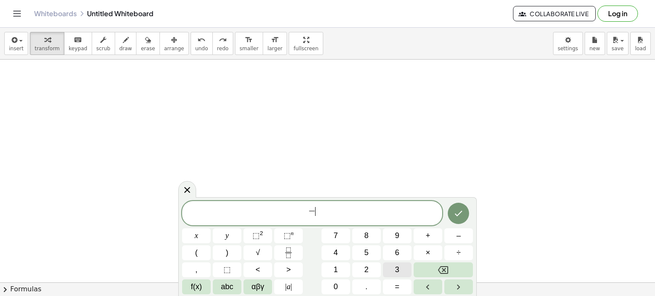
click at [395, 271] on span "3" at bounding box center [397, 270] width 4 height 12
click at [268, 240] on button "⬚ 2" at bounding box center [257, 236] width 29 height 15
click at [361, 213] on span "− 3 2 ​" at bounding box center [312, 212] width 260 height 20
click at [361, 211] on span "− 3 2 ​" at bounding box center [312, 212] width 260 height 20
click at [327, 209] on span "− 3 2 ​" at bounding box center [312, 212] width 260 height 20
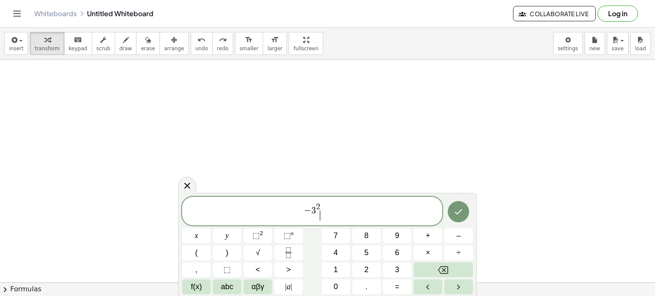
click at [322, 209] on span "− 3 2 ​" at bounding box center [312, 212] width 260 height 20
click at [454, 240] on button "–" at bounding box center [458, 236] width 29 height 15
click at [429, 237] on span "+" at bounding box center [428, 236] width 5 height 12
click at [369, 234] on button "8" at bounding box center [366, 236] width 29 height 15
click at [426, 255] on span "×" at bounding box center [428, 253] width 5 height 12
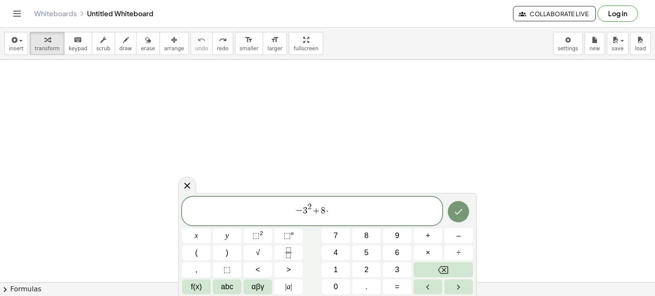
drag, startPoint x: 452, startPoint y: 262, endPoint x: 378, endPoint y: 211, distance: 89.5
click at [378, 211] on span "− 3 2 + 8 · ​" at bounding box center [312, 212] width 260 height 20
click at [374, 206] on span "− 3 2 + 8 · ​" at bounding box center [312, 212] width 260 height 20
click at [428, 275] on button "Backspace" at bounding box center [443, 270] width 59 height 15
click at [428, 274] on button "Backspace" at bounding box center [443, 270] width 59 height 15
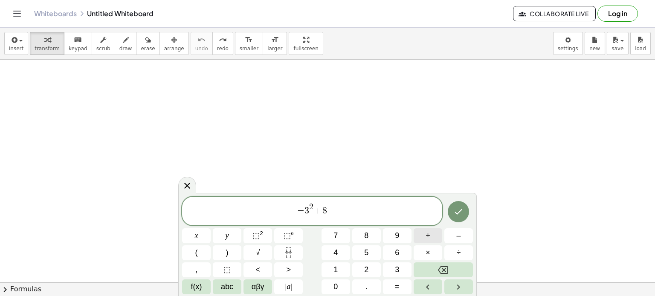
click at [426, 231] on span "+" at bounding box center [428, 236] width 5 height 12
click at [208, 254] on button "(" at bounding box center [196, 253] width 29 height 15
click at [451, 237] on button "–" at bounding box center [458, 236] width 29 height 15
click at [433, 274] on button "Backspace" at bounding box center [443, 270] width 59 height 15
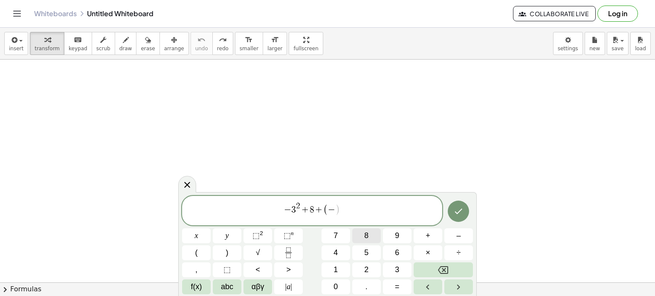
click at [358, 233] on button "8" at bounding box center [366, 236] width 29 height 15
click at [235, 252] on button ")" at bounding box center [227, 253] width 29 height 15
click at [454, 239] on button "–" at bounding box center [458, 236] width 29 height 15
click at [184, 260] on button "(" at bounding box center [196, 253] width 29 height 15
click at [424, 251] on button "×" at bounding box center [428, 253] width 29 height 15
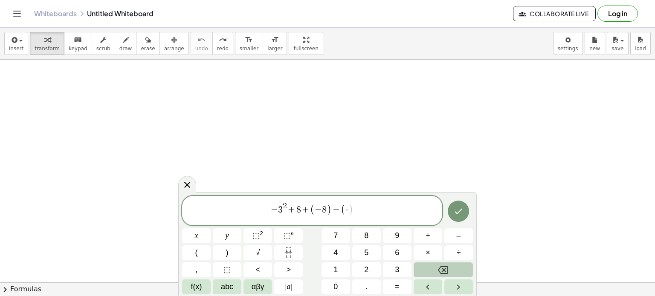
click at [443, 271] on icon "Backspace" at bounding box center [443, 270] width 10 height 8
click at [467, 237] on button "–" at bounding box center [458, 236] width 29 height 15
click at [357, 267] on button "2" at bounding box center [366, 270] width 29 height 15
click at [222, 254] on button ")" at bounding box center [227, 253] width 29 height 15
click at [260, 232] on sup "2" at bounding box center [261, 233] width 3 height 6
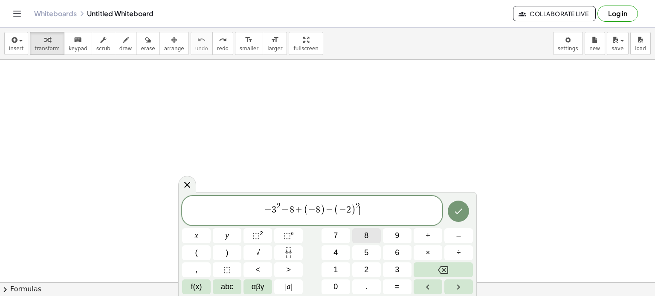
click at [369, 243] on button "8" at bounding box center [366, 236] width 29 height 15
click at [450, 270] on button "Backspace" at bounding box center [443, 270] width 59 height 15
click at [459, 217] on button "Done" at bounding box center [458, 211] width 21 height 21
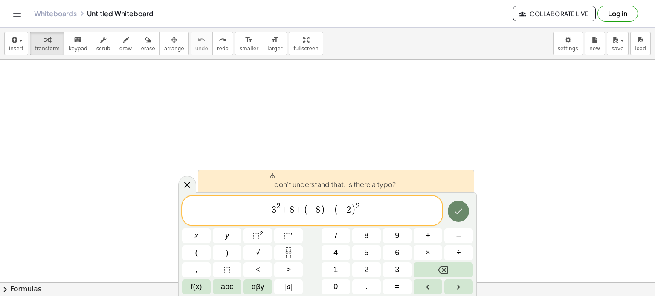
click at [459, 217] on button "Done" at bounding box center [458, 211] width 21 height 21
click at [466, 207] on button "Done" at bounding box center [458, 211] width 21 height 21
